Goal: Task Accomplishment & Management: Use online tool/utility

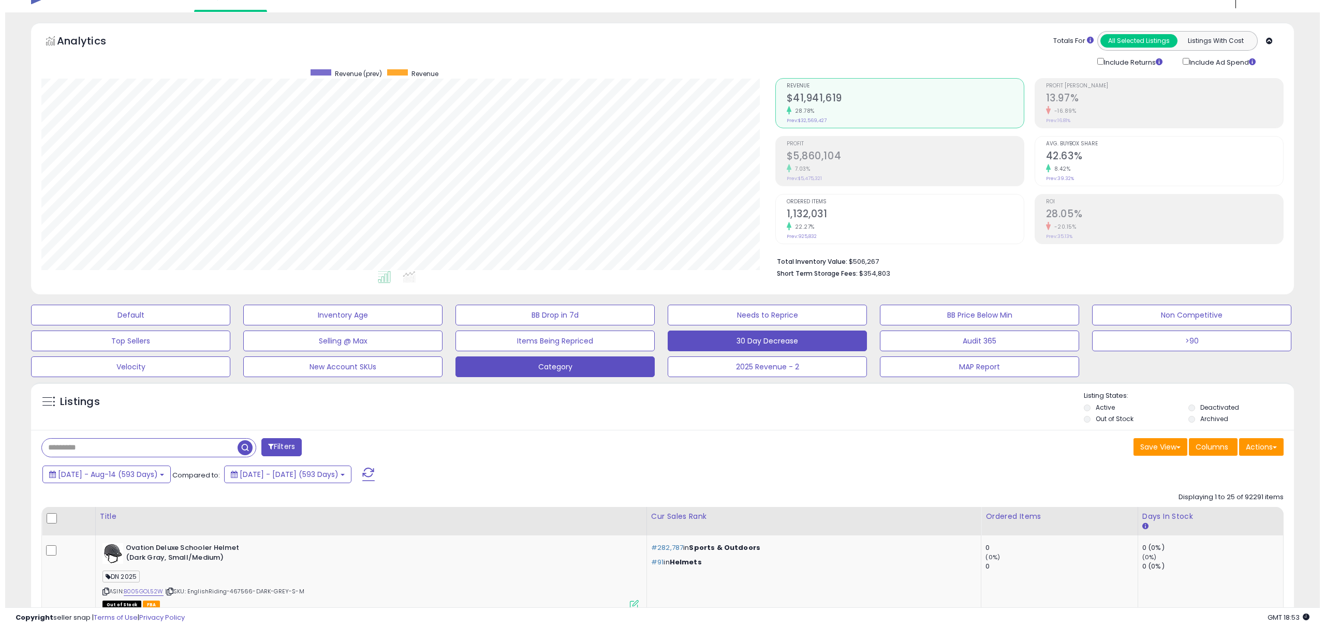
scroll to position [212, 733]
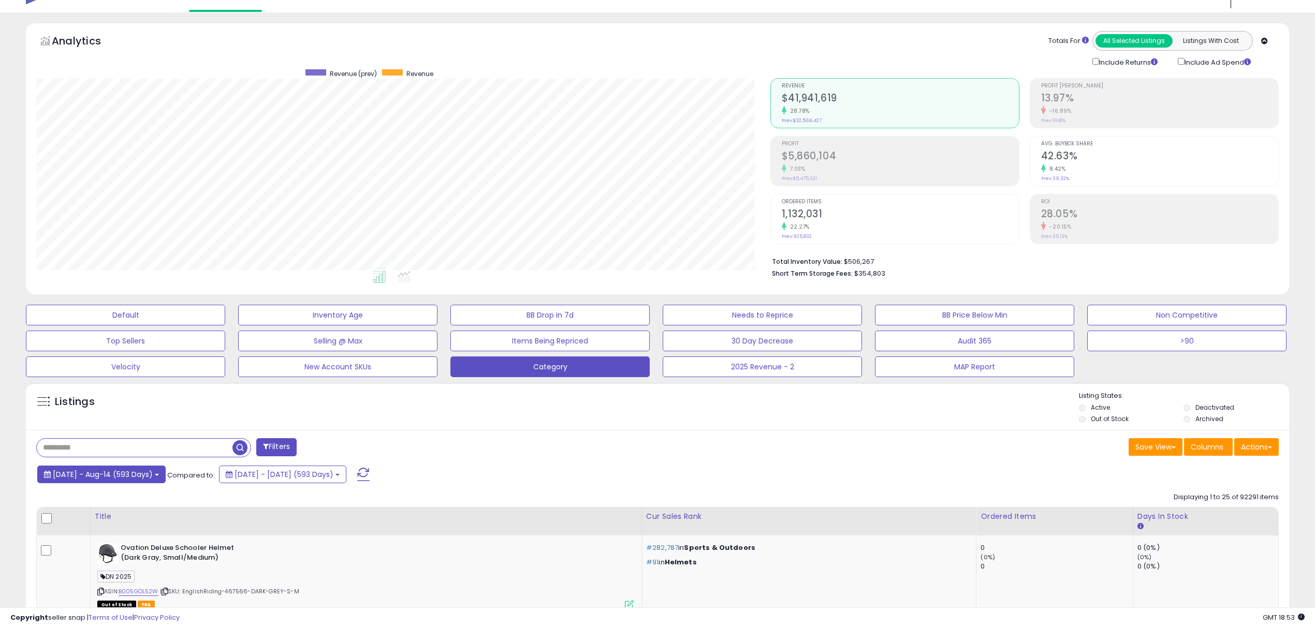
click at [127, 479] on span "[DATE] - Aug-14 (593 Days)" at bounding box center [103, 474] width 100 height 10
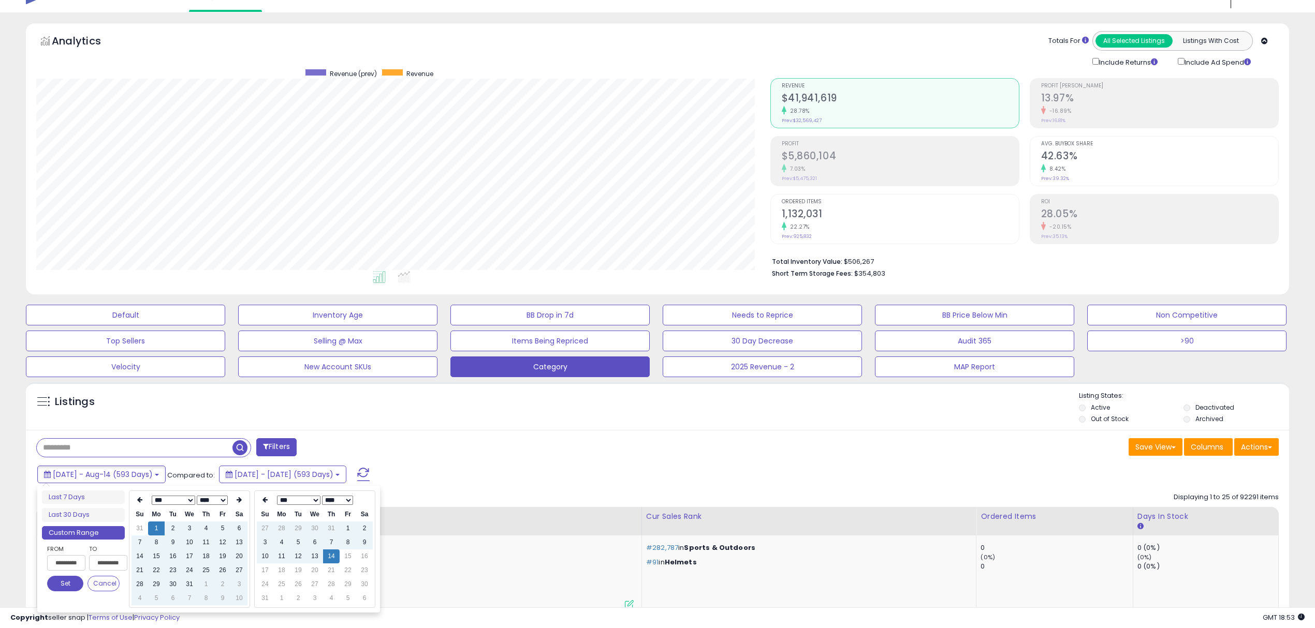
click at [216, 501] on select "**** **** **** **** **** **** **** **** **** **** **** **** **** **** **** ****…" at bounding box center [212, 500] width 31 height 9
click at [190, 528] on td "1" at bounding box center [189, 529] width 17 height 14
type input "**********"
click at [70, 585] on button "Set" at bounding box center [65, 584] width 36 height 16
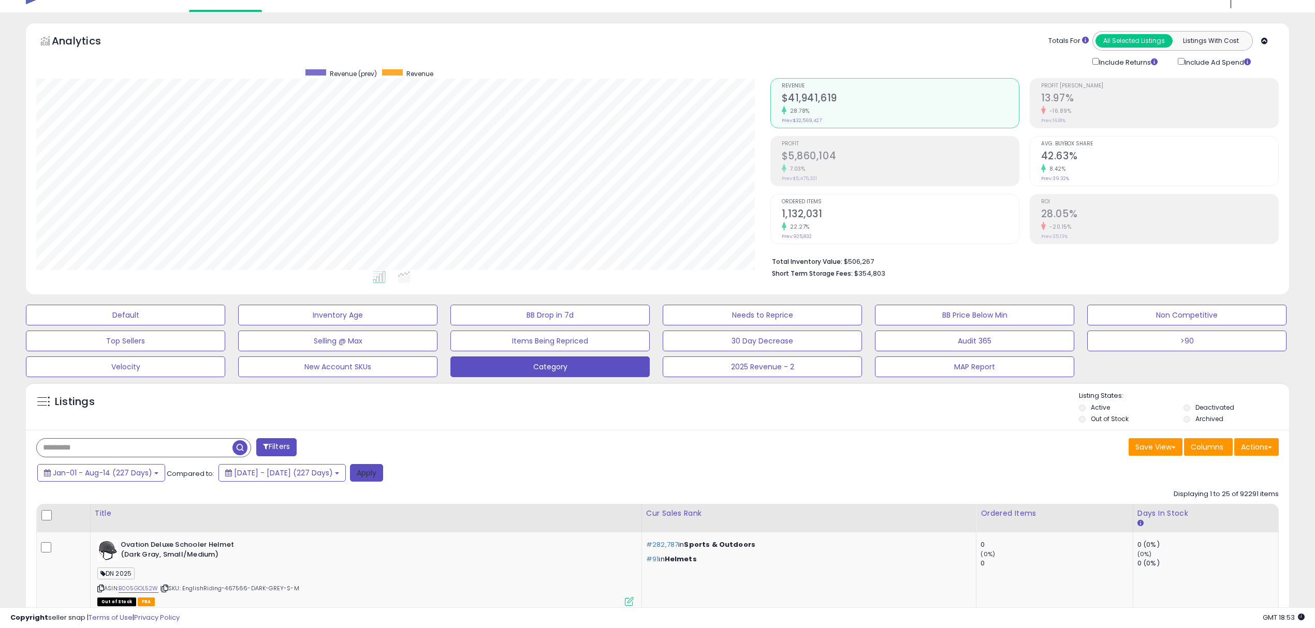
click at [383, 481] on button "Apply" at bounding box center [366, 473] width 33 height 18
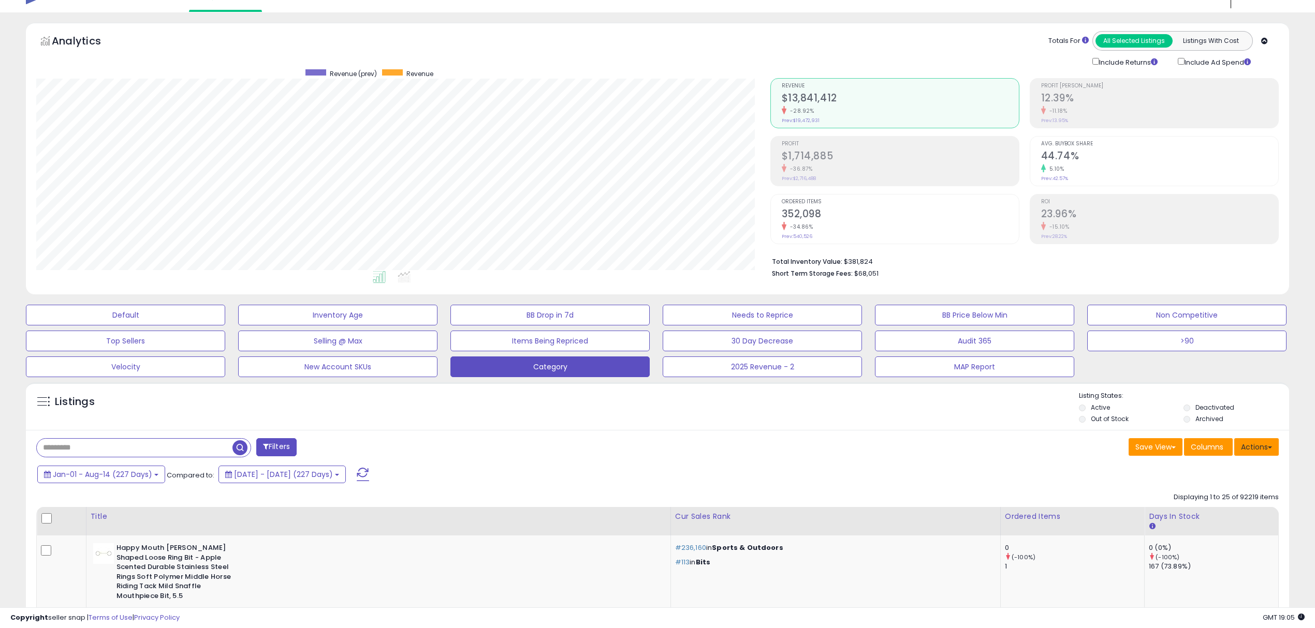
click at [1264, 450] on button "Actions" at bounding box center [1256, 447] width 45 height 18
click at [1239, 516] on link "Export Visible Columns" at bounding box center [1213, 513] width 113 height 16
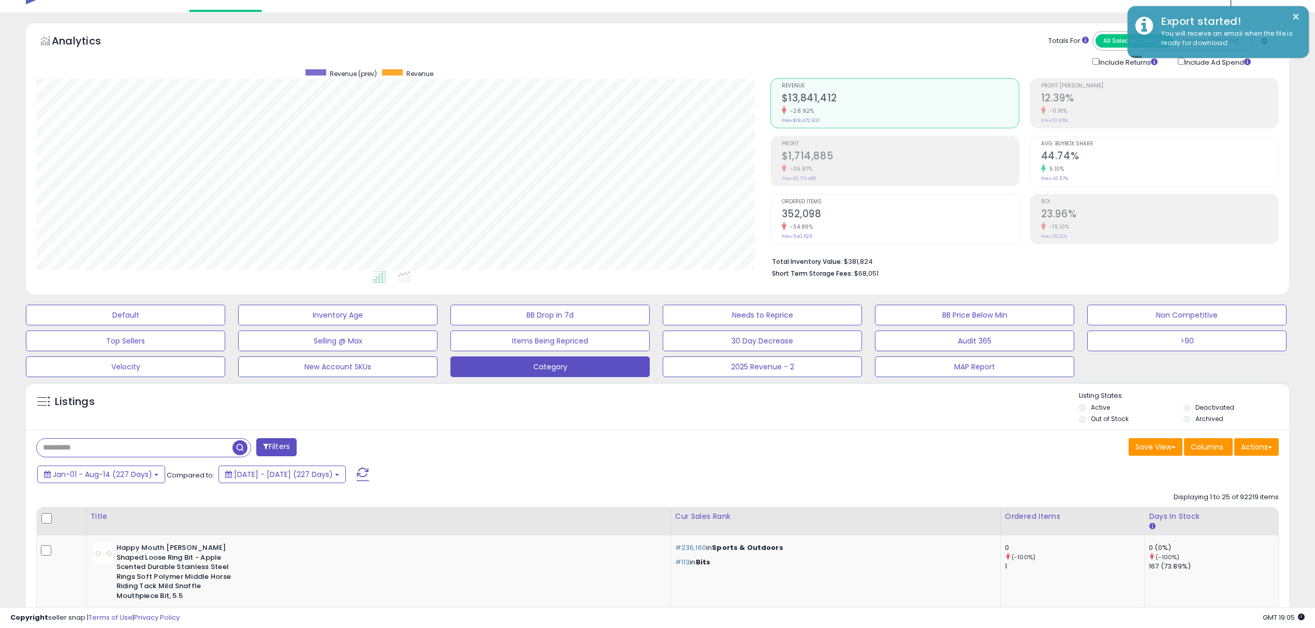
click at [1092, 409] on label "Active" at bounding box center [1100, 407] width 19 height 9
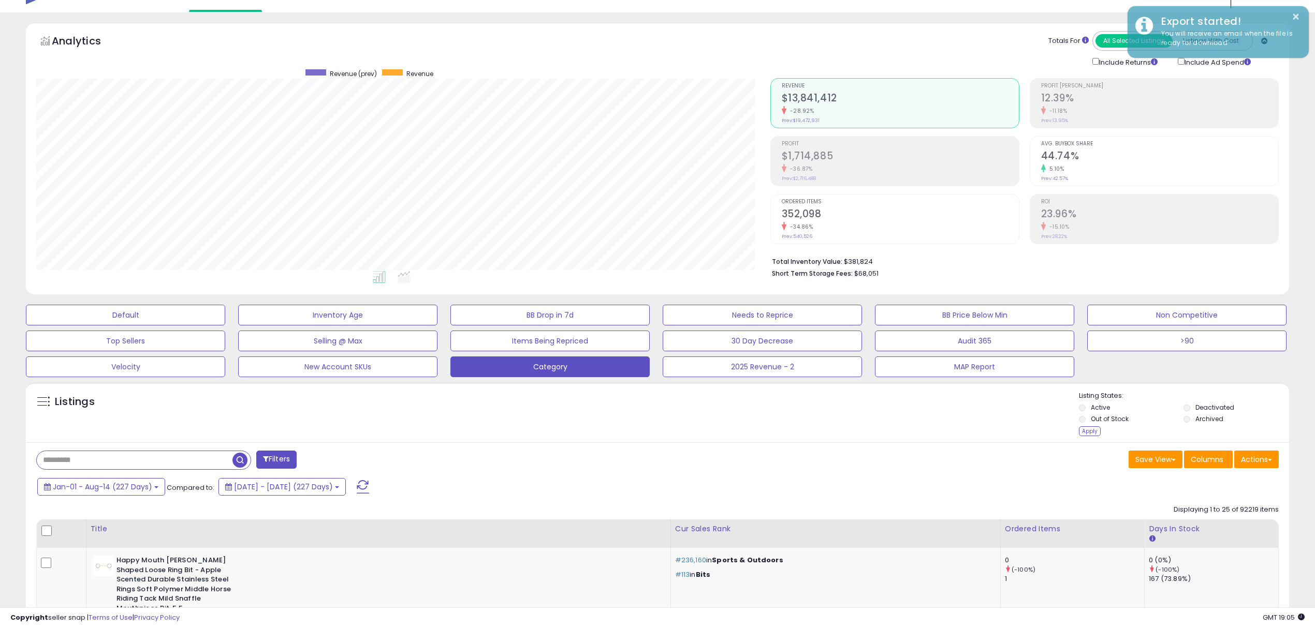
click at [1093, 419] on label "Out of Stock" at bounding box center [1110, 419] width 38 height 9
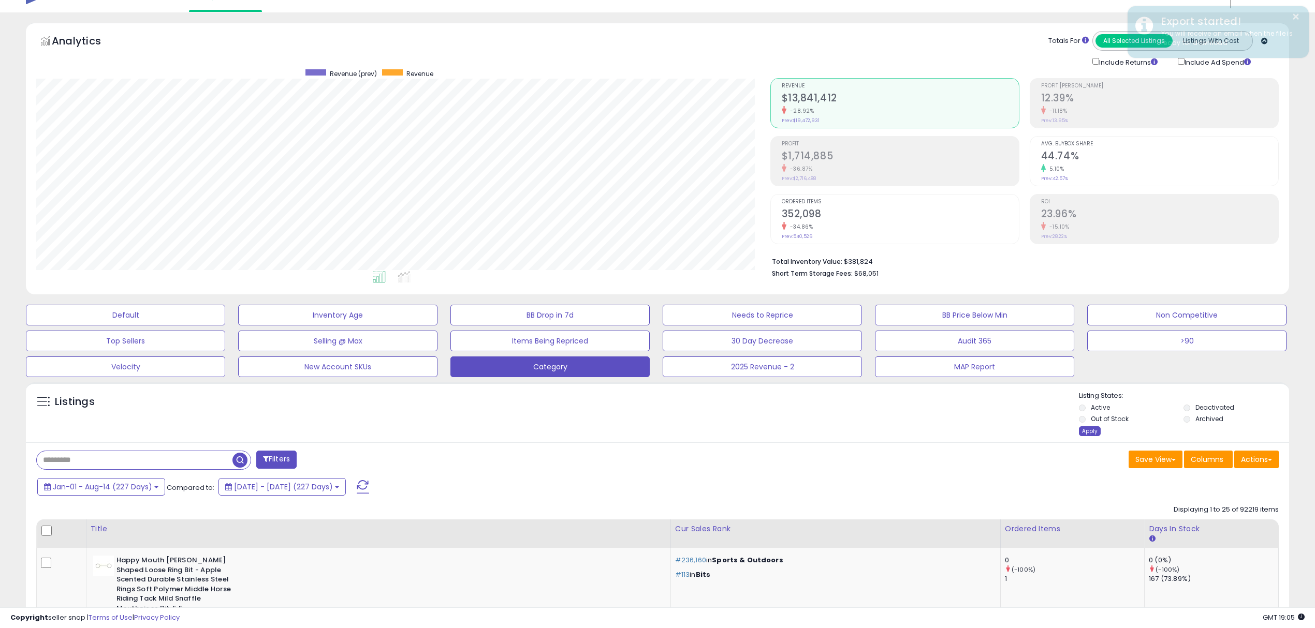
click at [1088, 431] on div "Apply" at bounding box center [1090, 431] width 22 height 10
